Goal: Check status: Check status

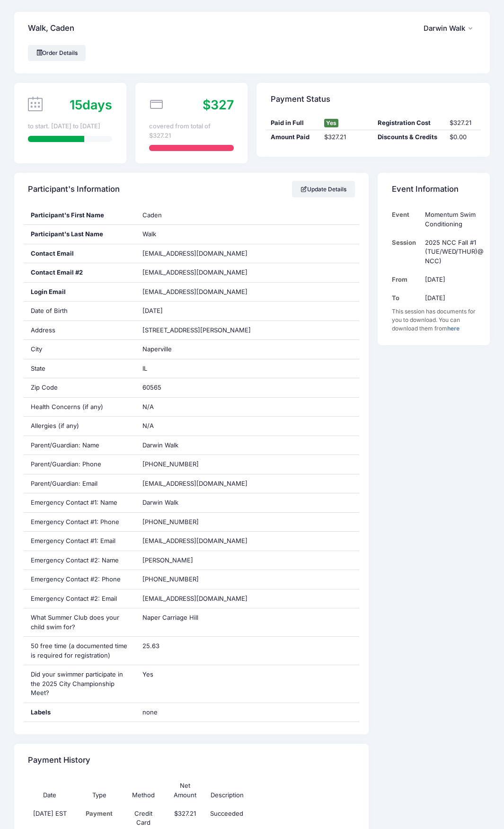
click at [73, 99] on span "15" at bounding box center [76, 104] width 13 height 15
click at [64, 50] on link "Order Details" at bounding box center [57, 53] width 58 height 16
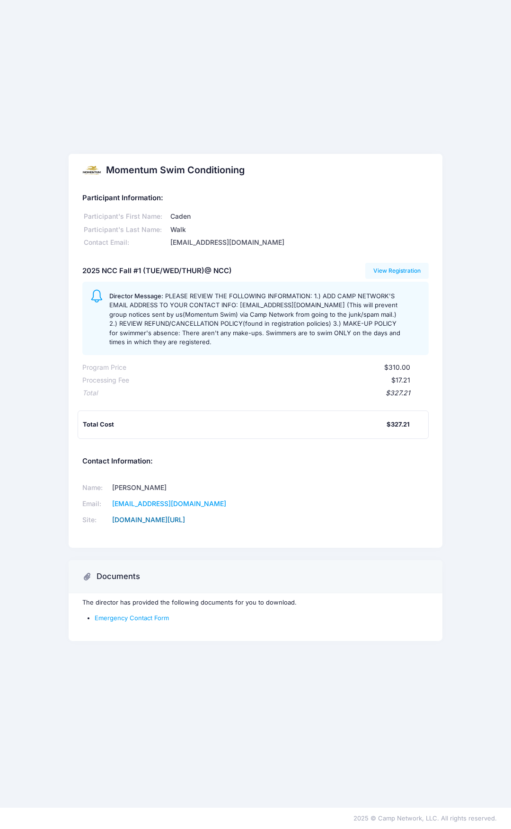
click at [185, 520] on link "www.omalleyswimconditioning.com/" at bounding box center [148, 519] width 73 height 8
